Goal: Information Seeking & Learning: Learn about a topic

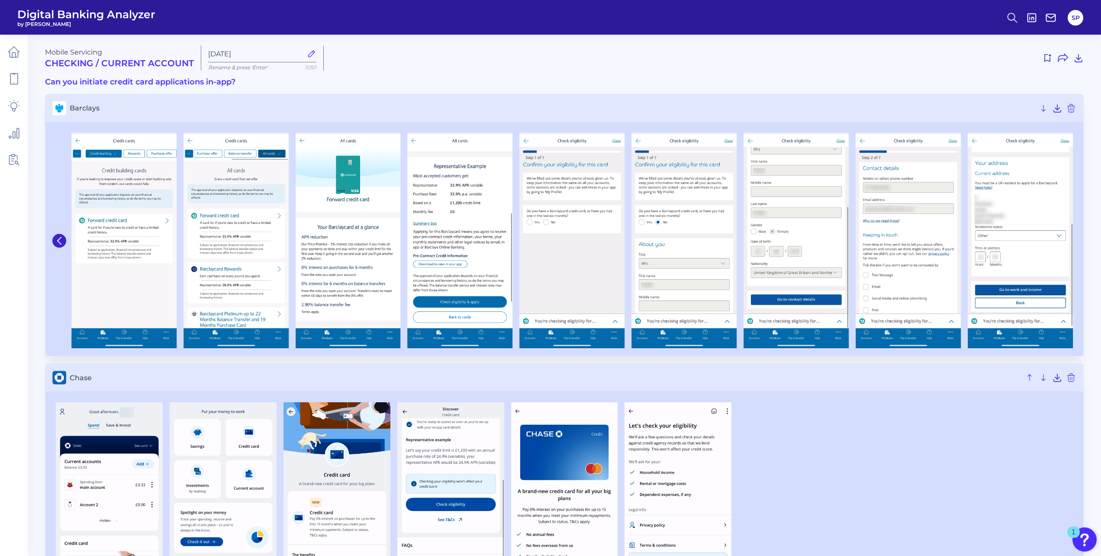
click at [922, 396] on div at bounding box center [564, 513] width 1038 height 237
click at [57, 246] on button at bounding box center [59, 241] width 14 height 14
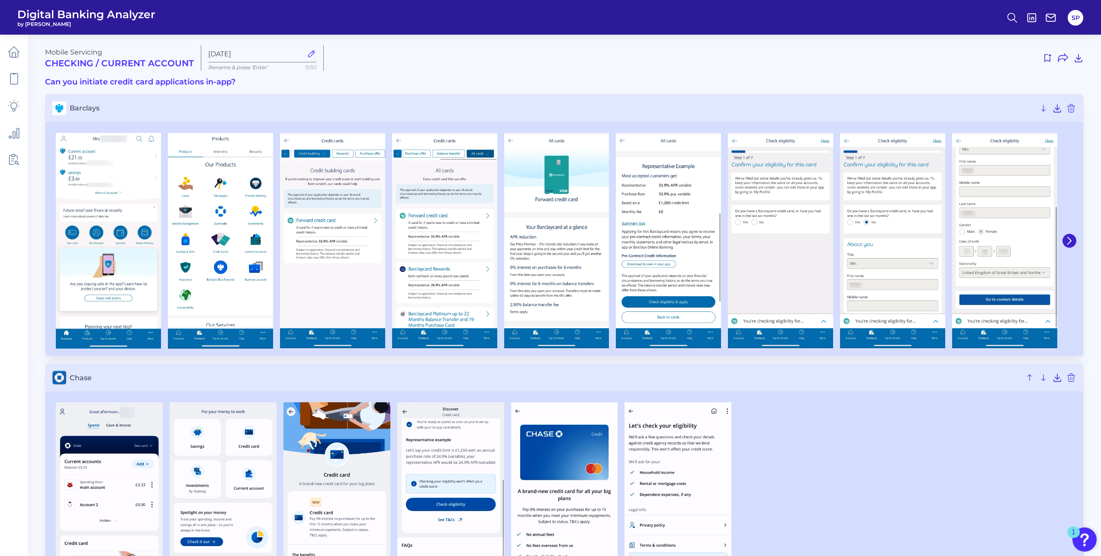
click at [57, 246] on img at bounding box center [108, 241] width 105 height 216
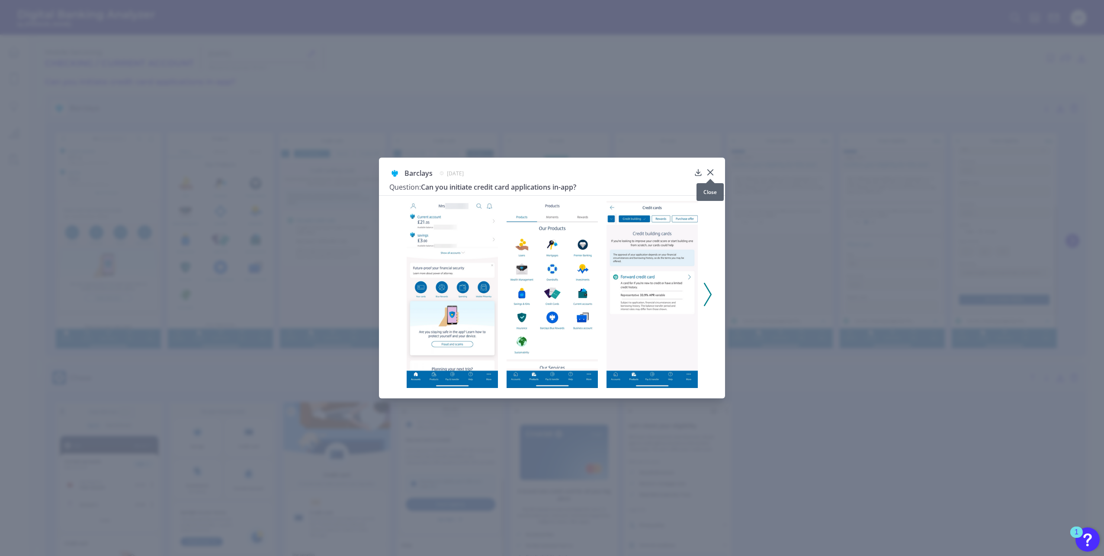
click at [713, 169] on icon at bounding box center [710, 172] width 9 height 9
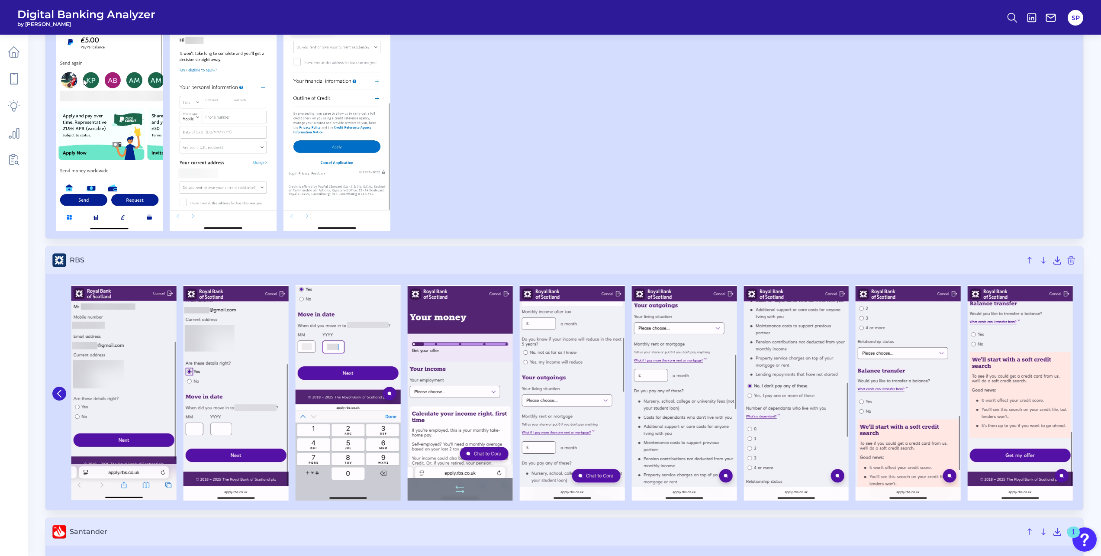
scroll to position [2899, 0]
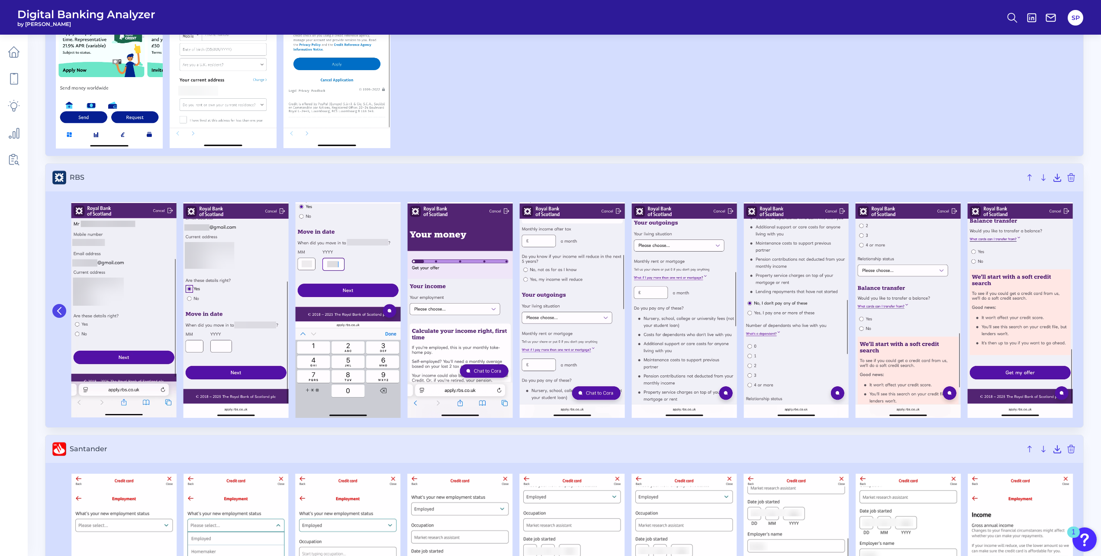
click at [62, 308] on icon at bounding box center [59, 311] width 8 height 8
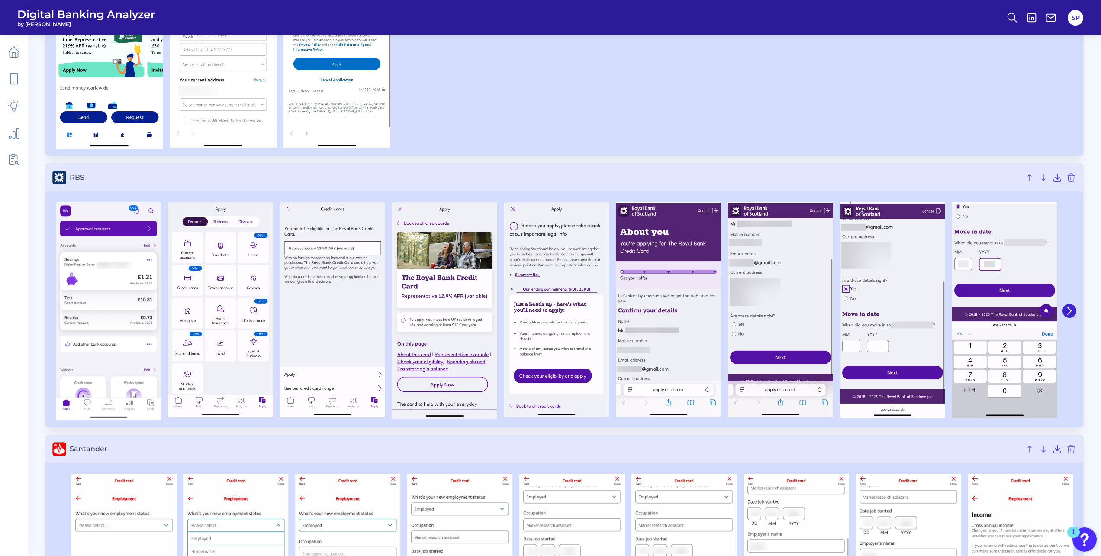
click at [62, 308] on div at bounding box center [892, 311] width 1680 height 218
click at [443, 445] on span "Santander" at bounding box center [545, 448] width 951 height 8
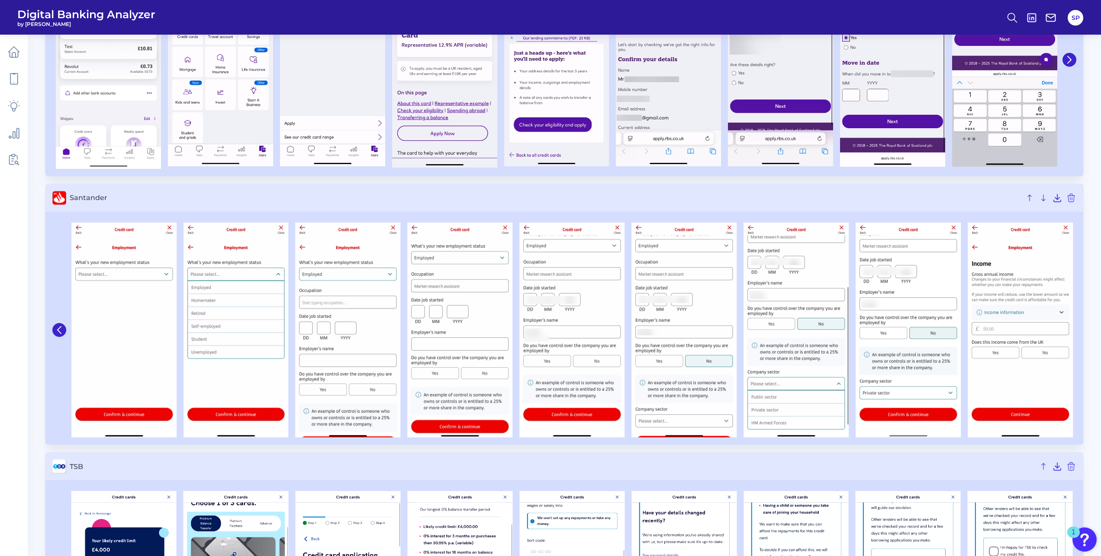
scroll to position [3159, 0]
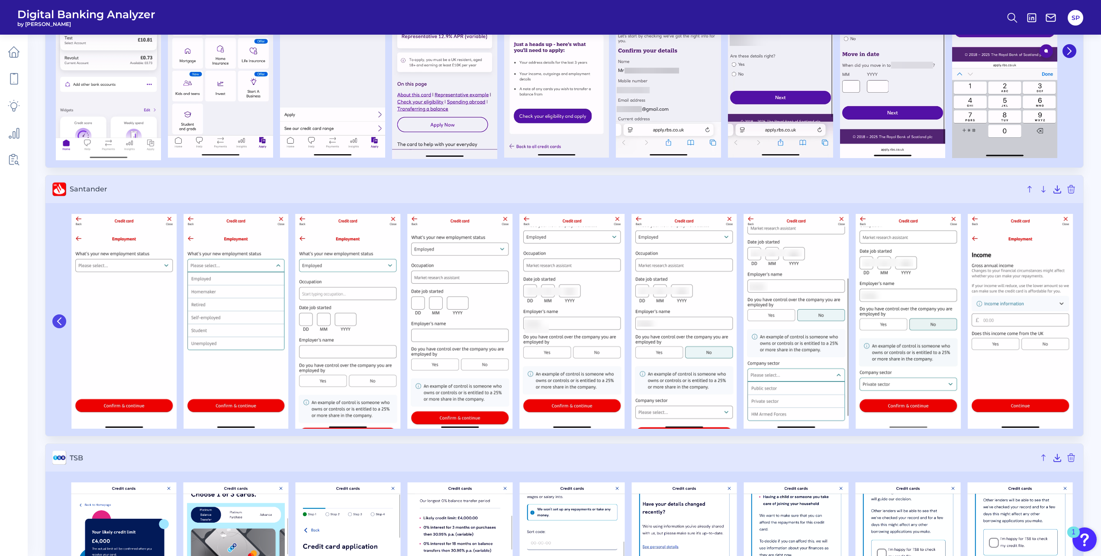
click at [62, 324] on icon at bounding box center [59, 321] width 8 height 8
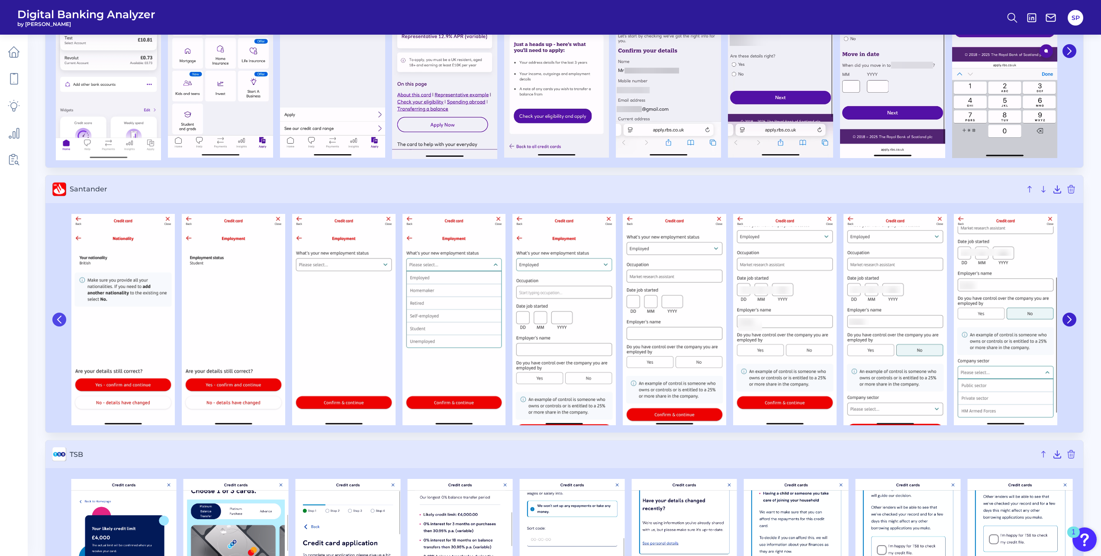
click at [61, 324] on button at bounding box center [59, 319] width 14 height 14
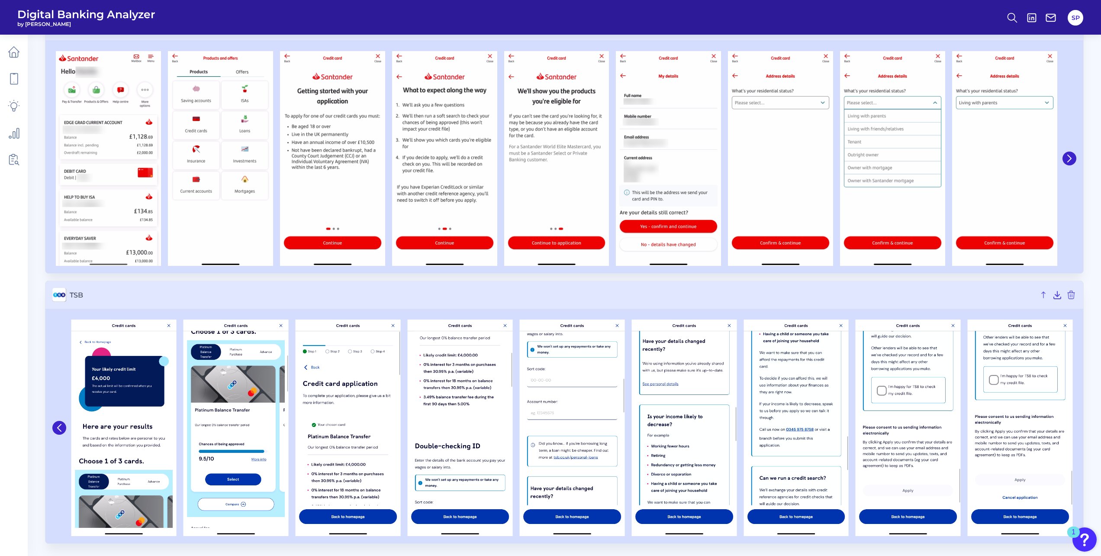
scroll to position [3323, 0]
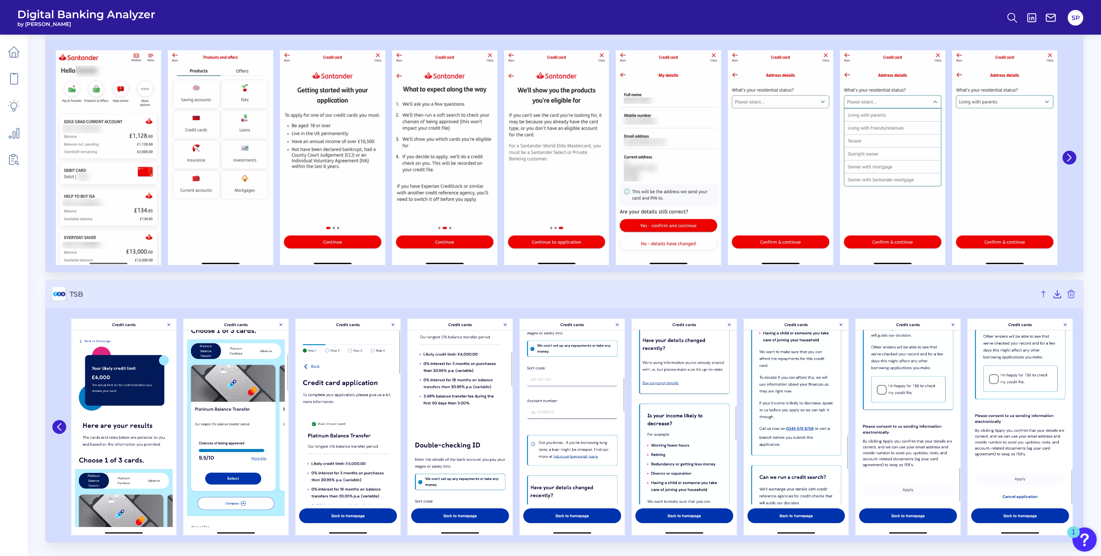
click at [55, 434] on div at bounding box center [60, 427] width 16 height 224
click at [60, 425] on icon at bounding box center [59, 427] width 8 height 8
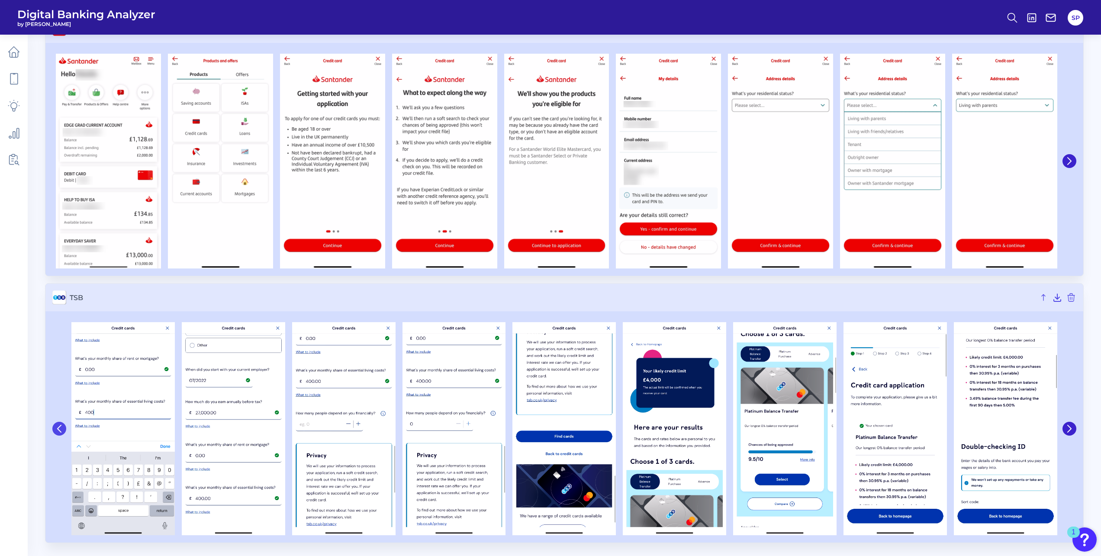
click at [60, 425] on icon at bounding box center [59, 429] width 8 height 8
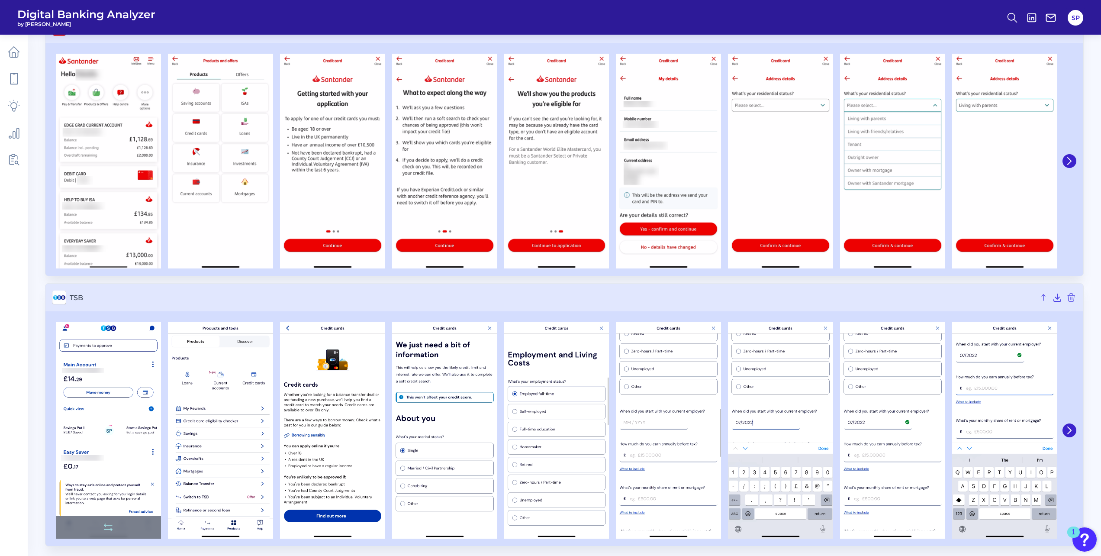
click at [59, 425] on img at bounding box center [108, 430] width 105 height 216
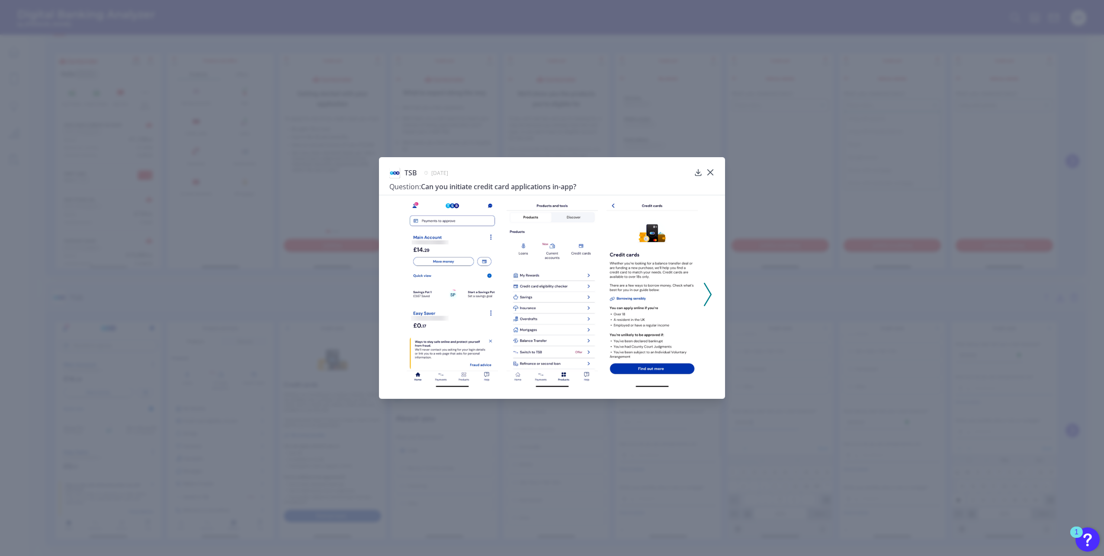
click at [314, 456] on div "TSB [DATE] Question: Can you initiate credit card applications in-app?" at bounding box center [552, 278] width 1104 height 556
click at [711, 171] on icon at bounding box center [710, 172] width 9 height 9
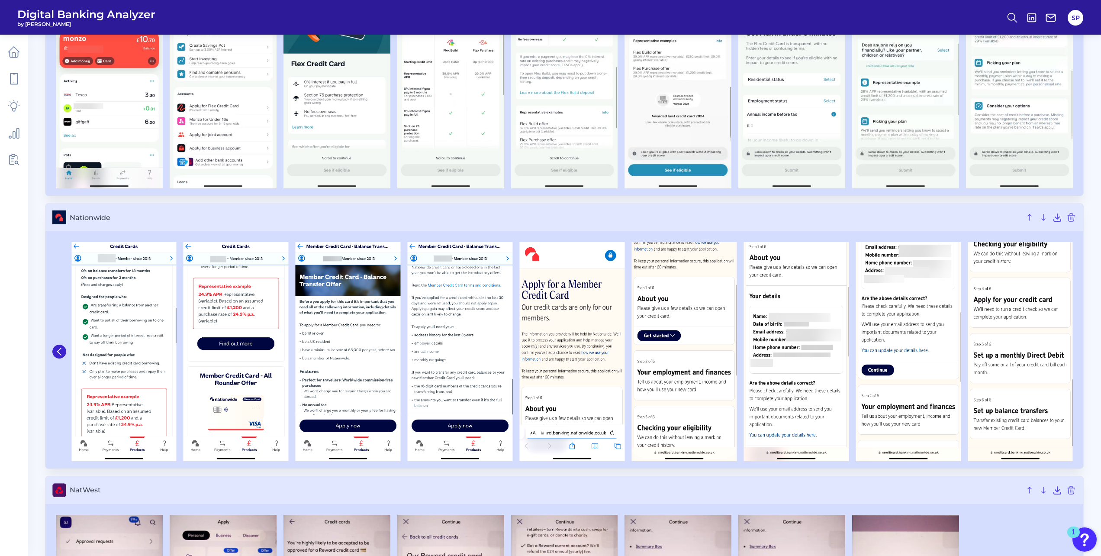
scroll to position [2064, 0]
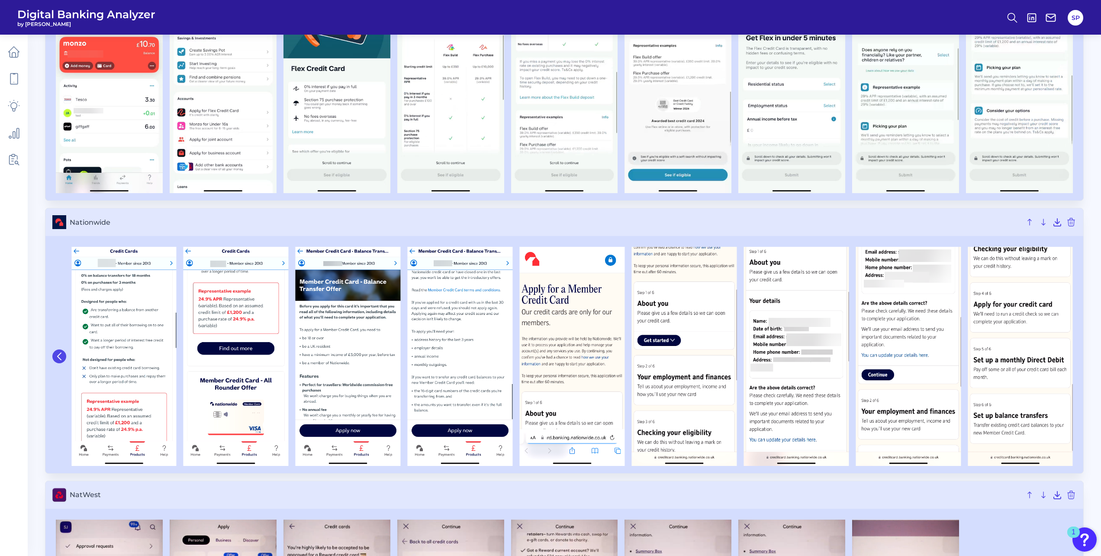
click at [60, 359] on icon at bounding box center [59, 356] width 3 height 7
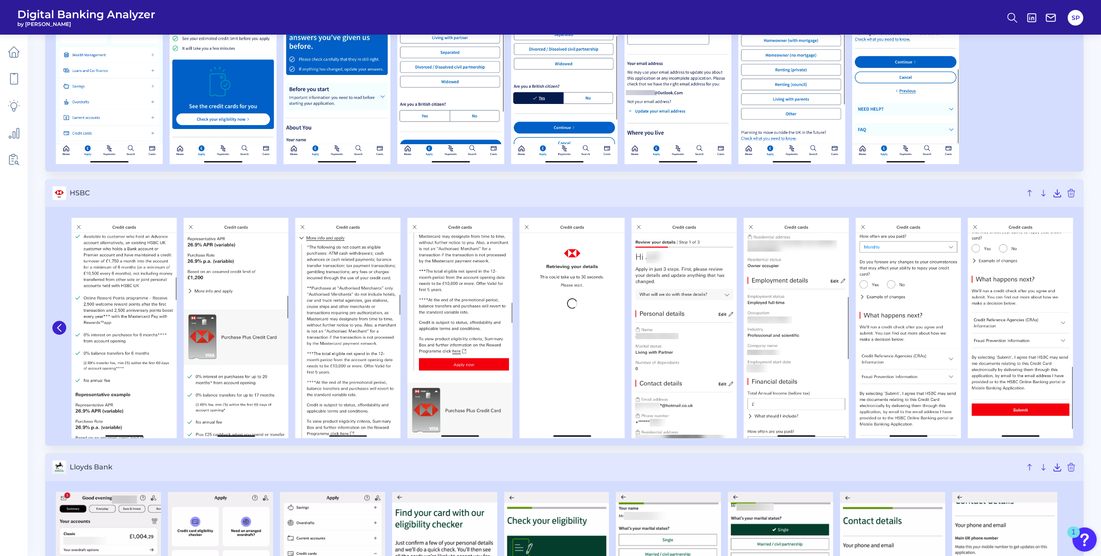
scroll to position [1242, 0]
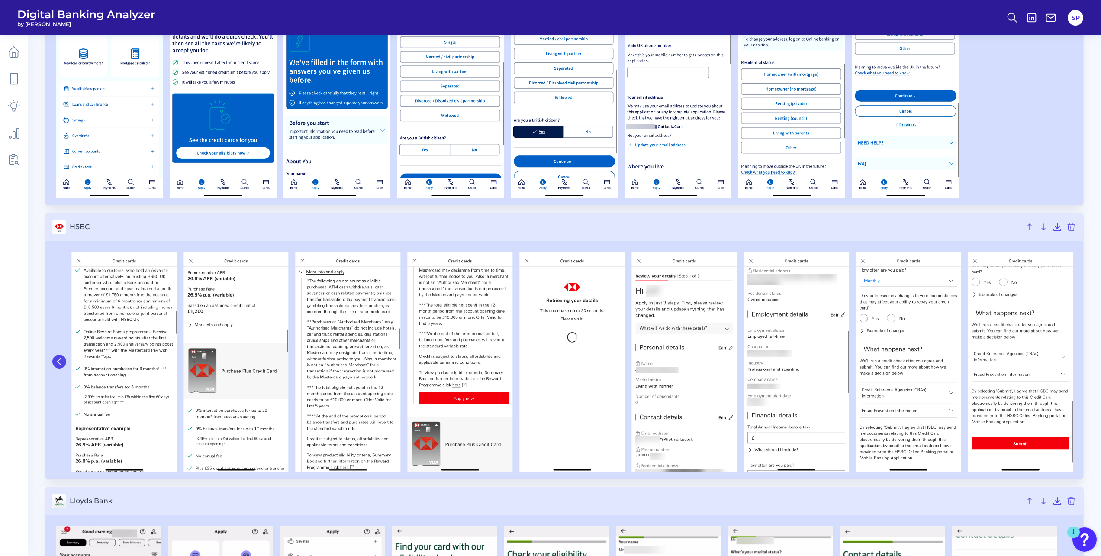
click at [54, 360] on button at bounding box center [59, 361] width 14 height 14
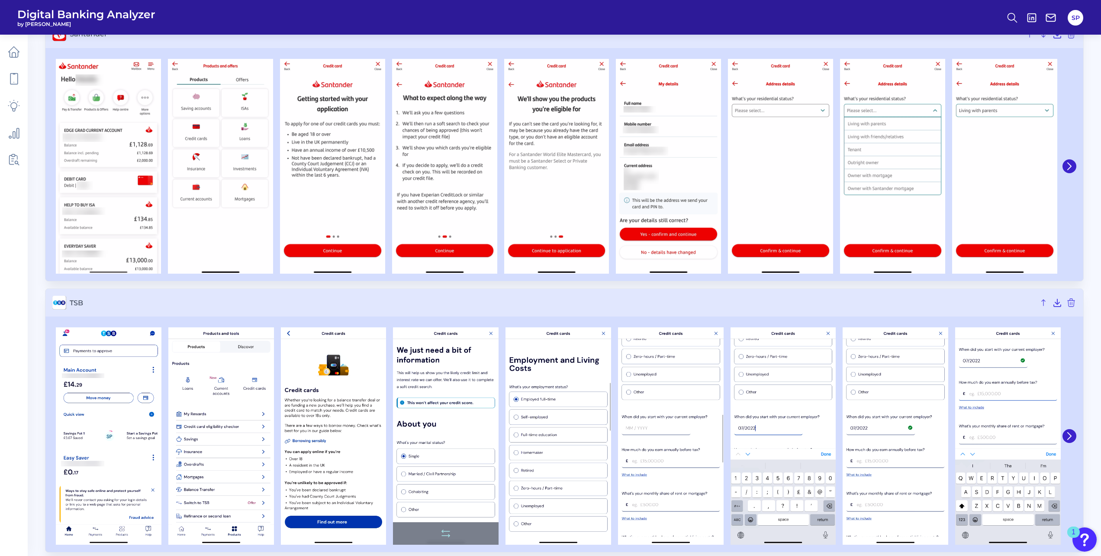
scroll to position [3324, 0]
